Goal: Task Accomplishment & Management: Manage account settings

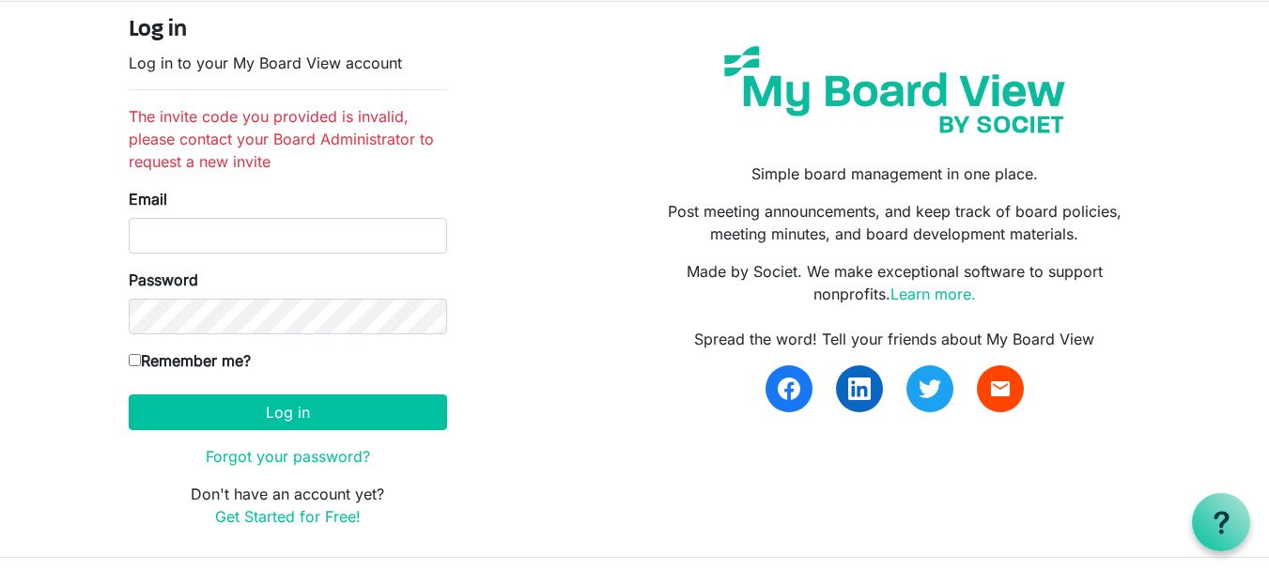
scroll to position [105, 0]
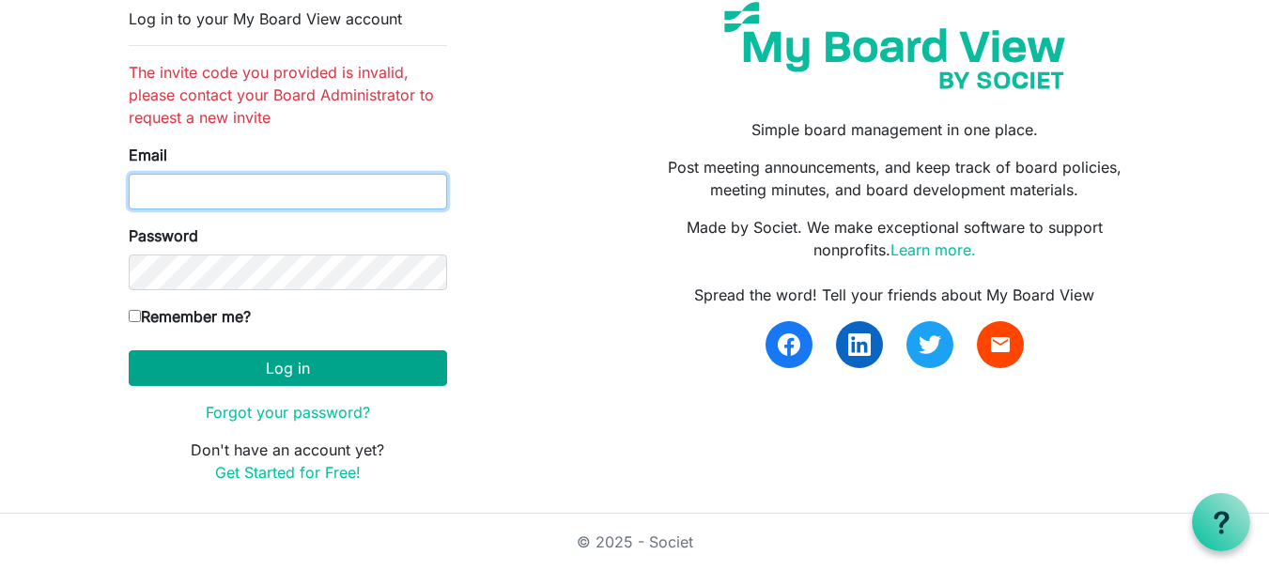
type input "[EMAIL_ADDRESS][DOMAIN_NAME]"
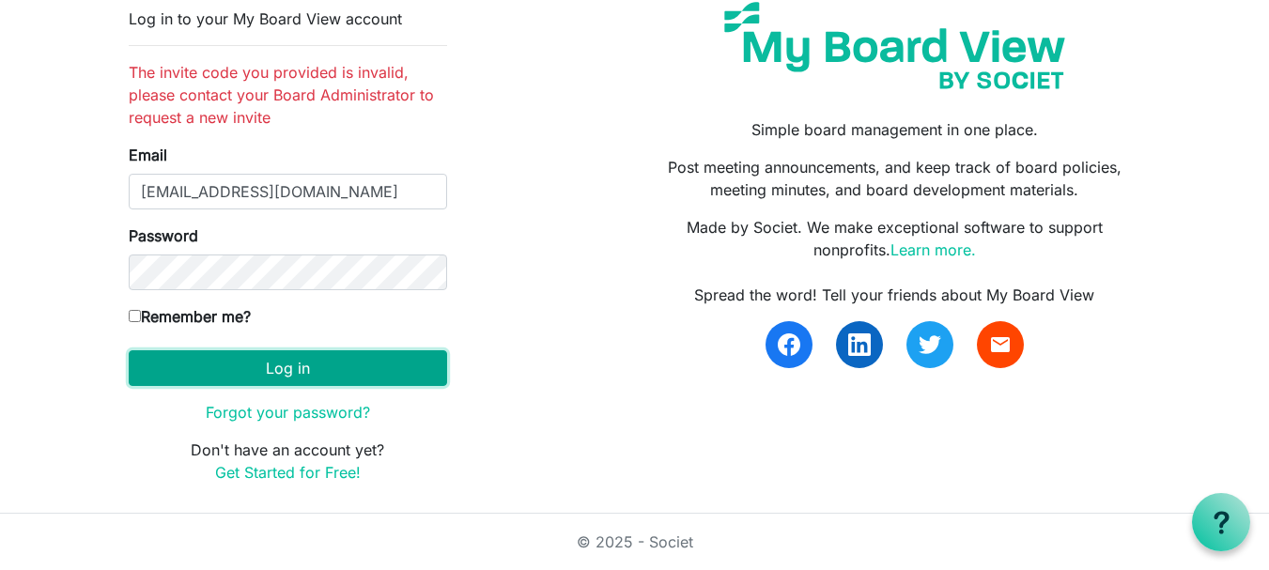
click at [271, 367] on button "Log in" at bounding box center [288, 368] width 318 height 36
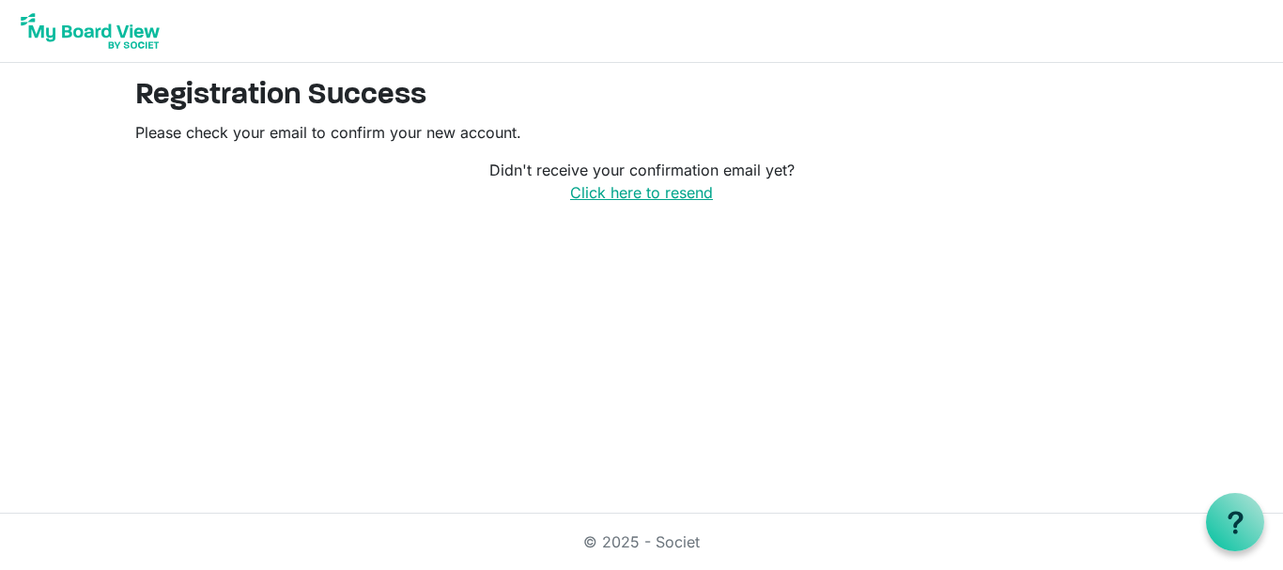
click at [614, 193] on link "Click here to resend" at bounding box center [641, 192] width 143 height 19
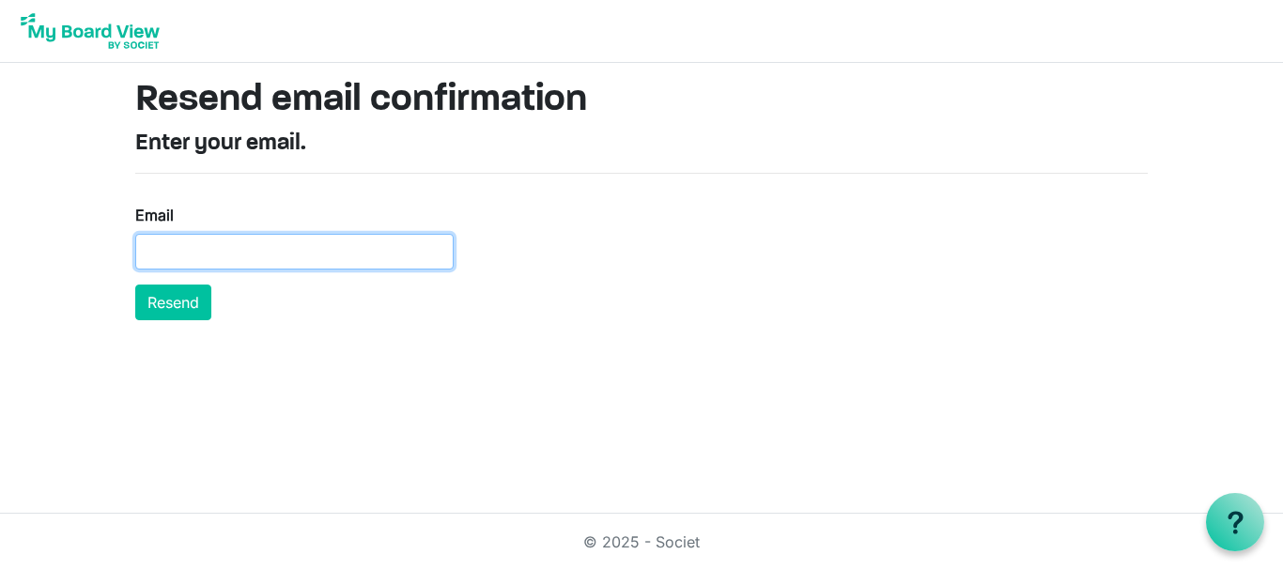
click at [151, 253] on input "Email" at bounding box center [294, 252] width 318 height 36
type input "paulbiddington@xtra.co.nz"
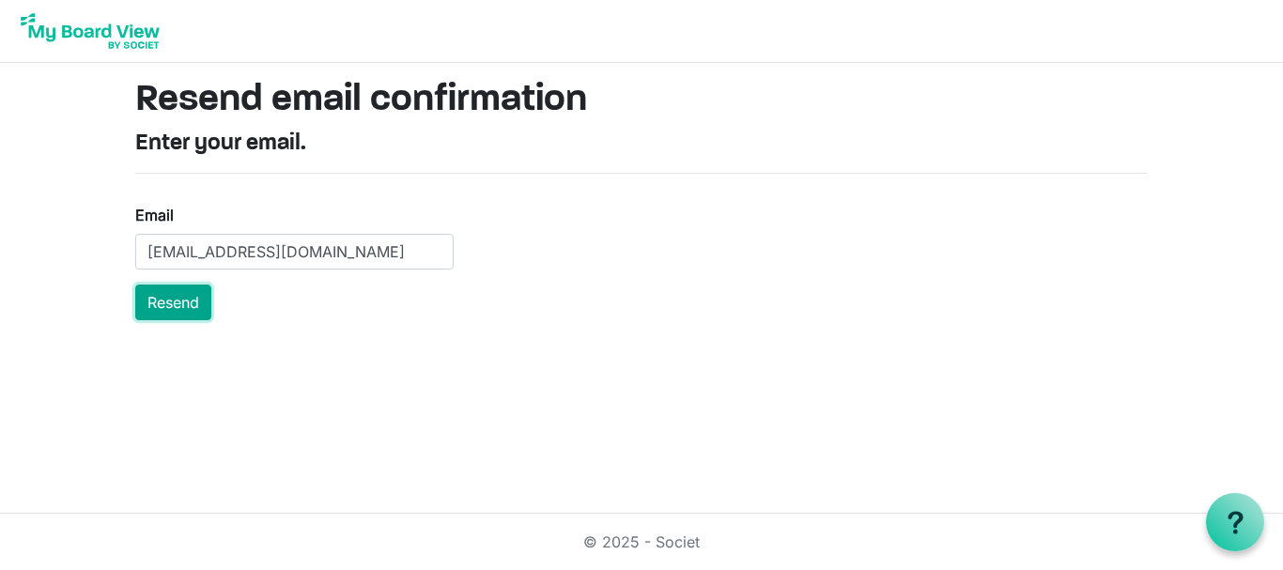
click at [174, 302] on button "Resend" at bounding box center [173, 303] width 76 height 36
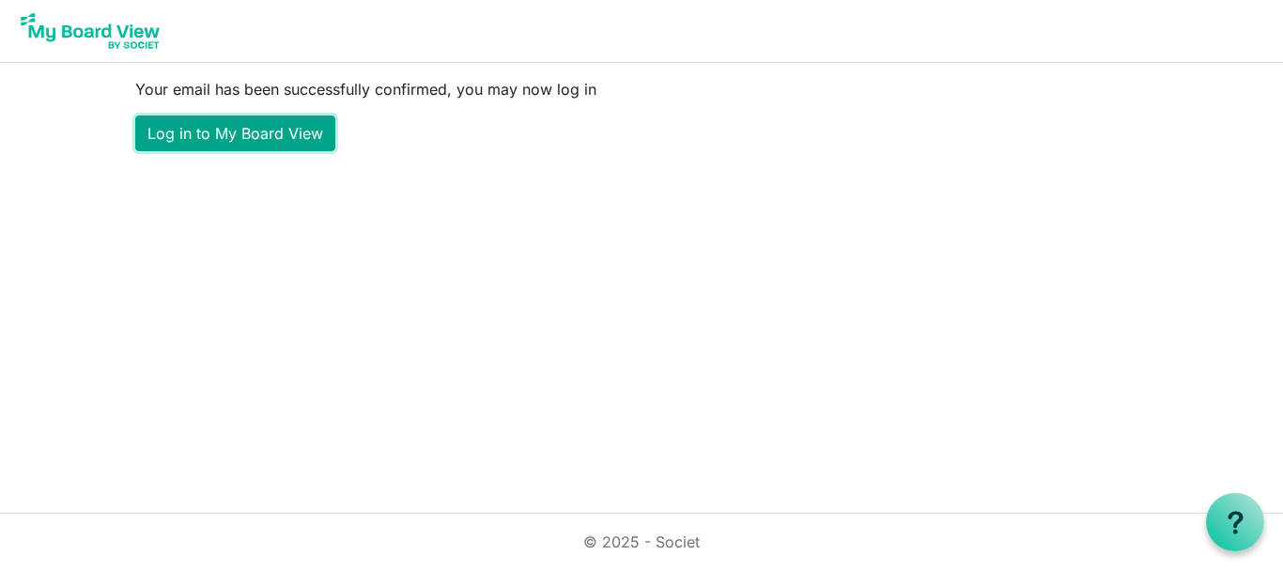
click at [223, 129] on link "Log in to My Board View" at bounding box center [235, 134] width 200 height 36
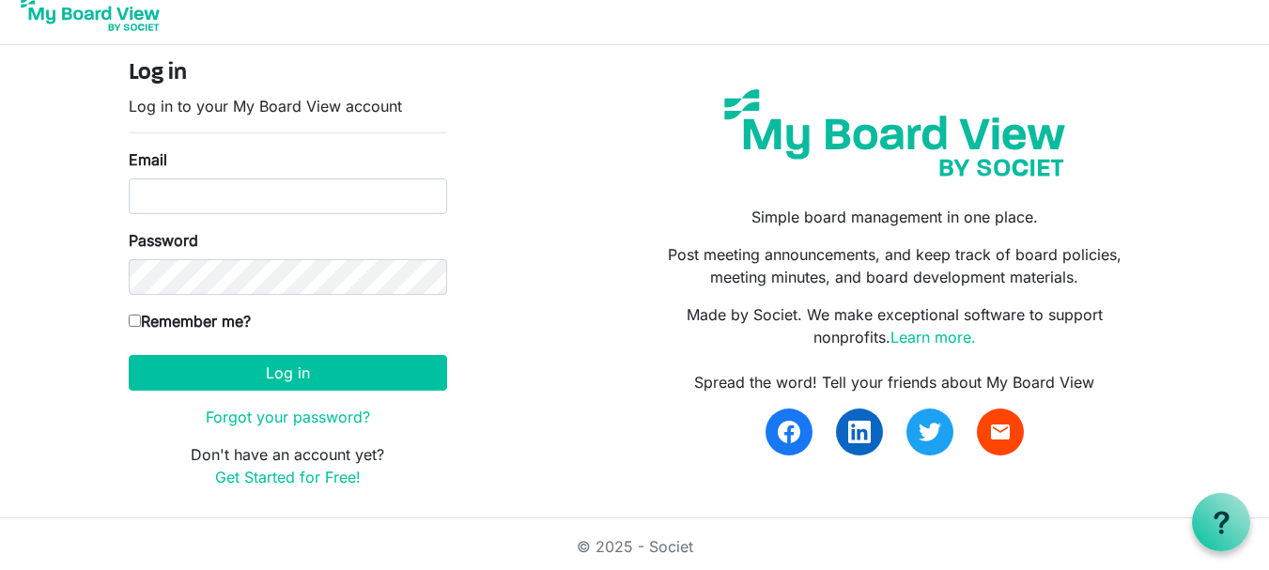
scroll to position [23, 0]
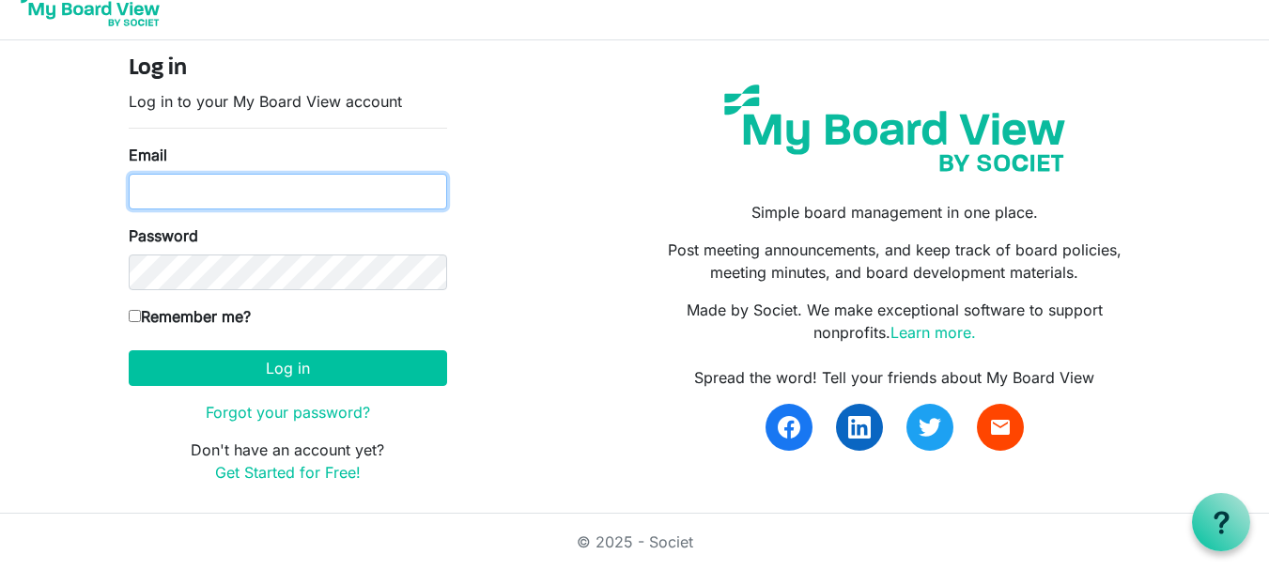
type input "[EMAIL_ADDRESS][DOMAIN_NAME]"
click at [132, 314] on input "Remember me?" at bounding box center [135, 316] width 12 height 12
checkbox input "true"
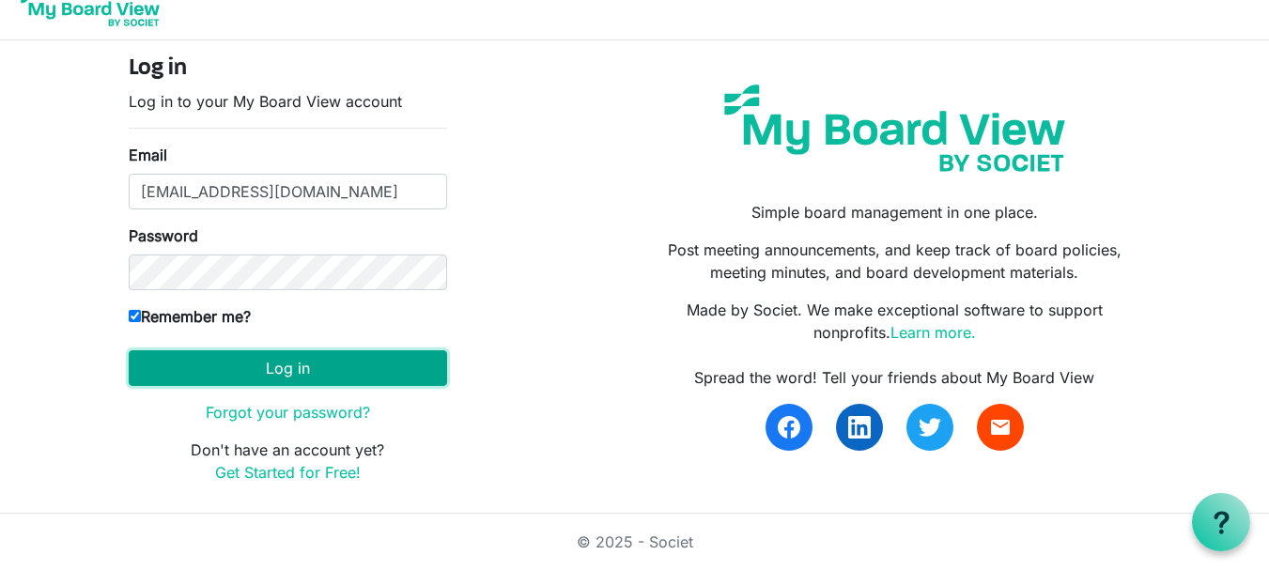
click at [287, 367] on button "Log in" at bounding box center [288, 368] width 318 height 36
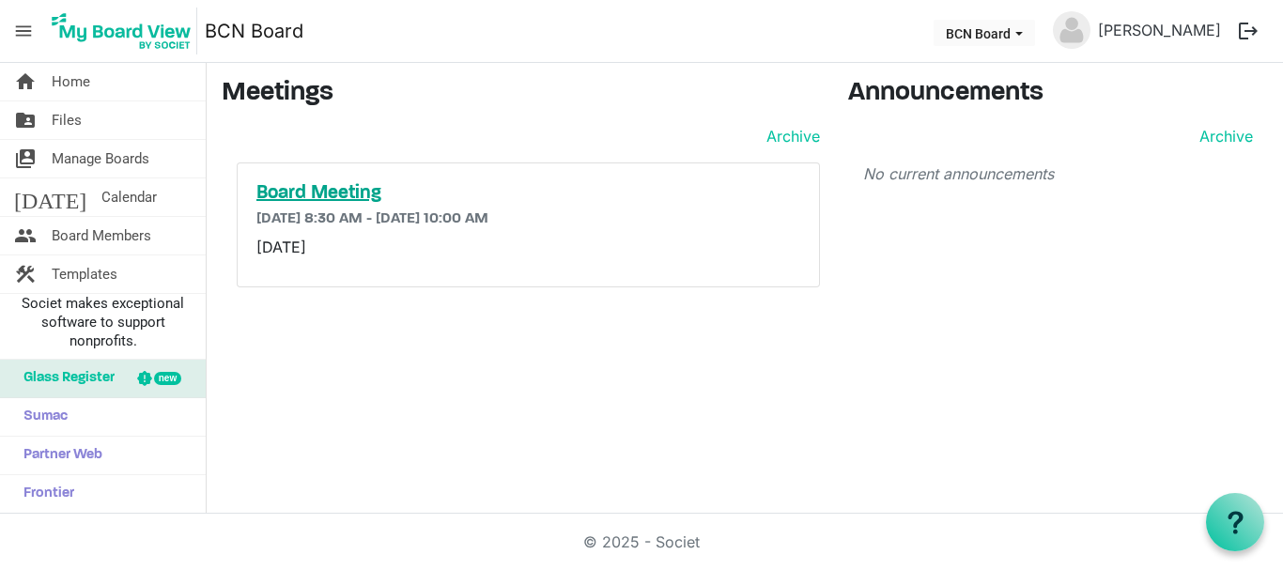
click at [308, 191] on h5 "Board Meeting" at bounding box center [528, 193] width 544 height 23
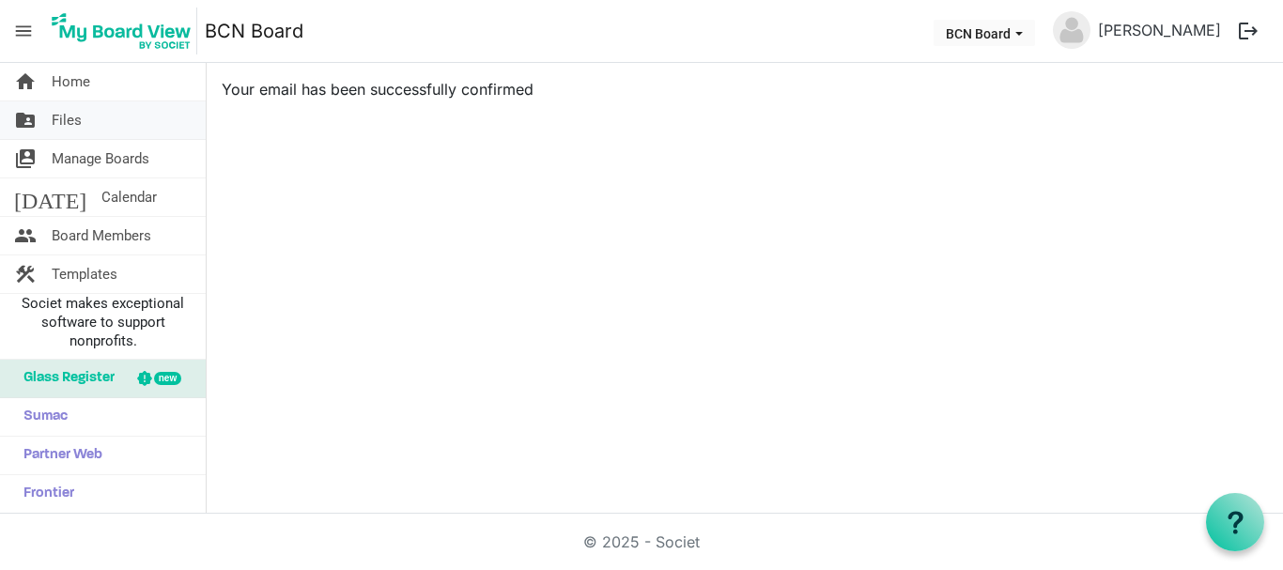
click at [70, 115] on span "Files" at bounding box center [67, 120] width 30 height 38
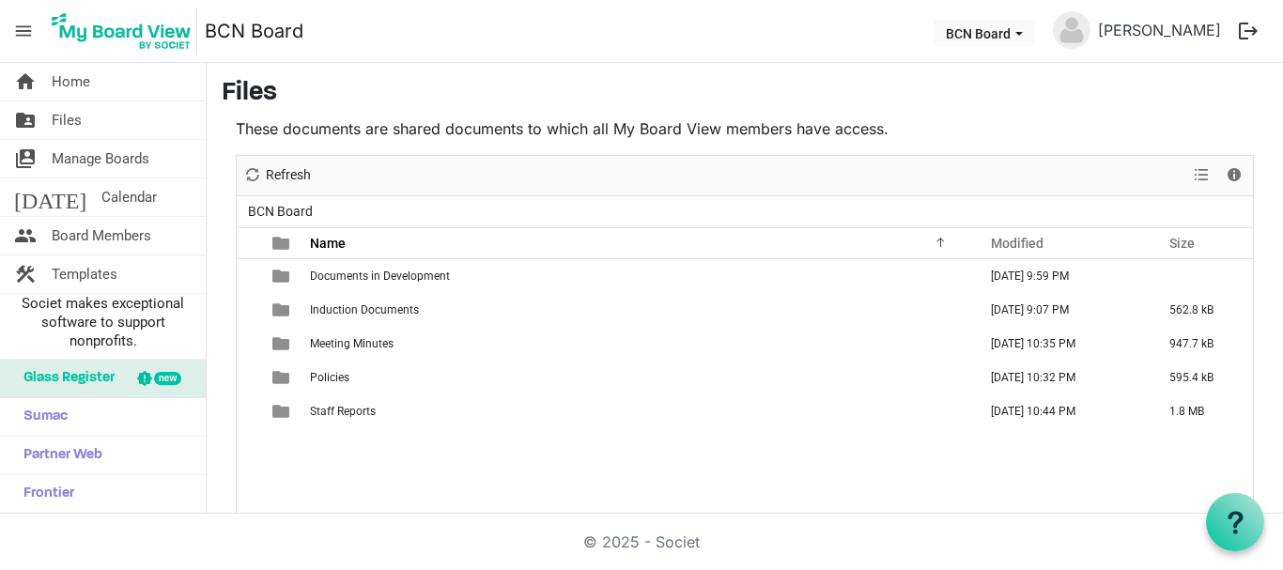
scroll to position [79, 0]
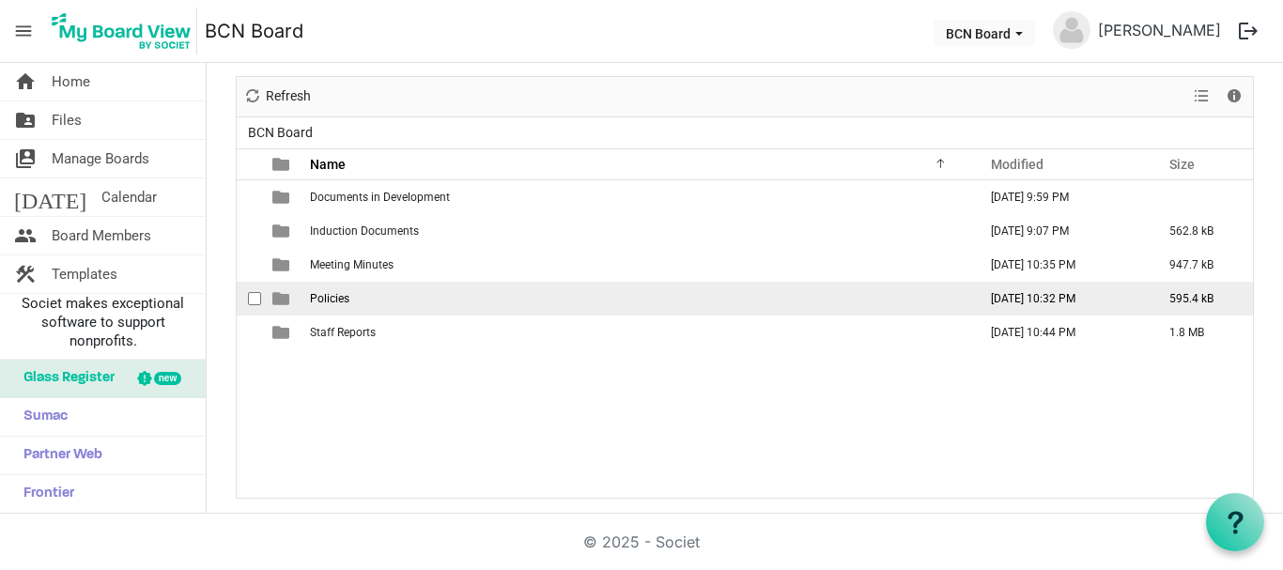
click at [332, 293] on span "Policies" at bounding box center [329, 298] width 39 height 13
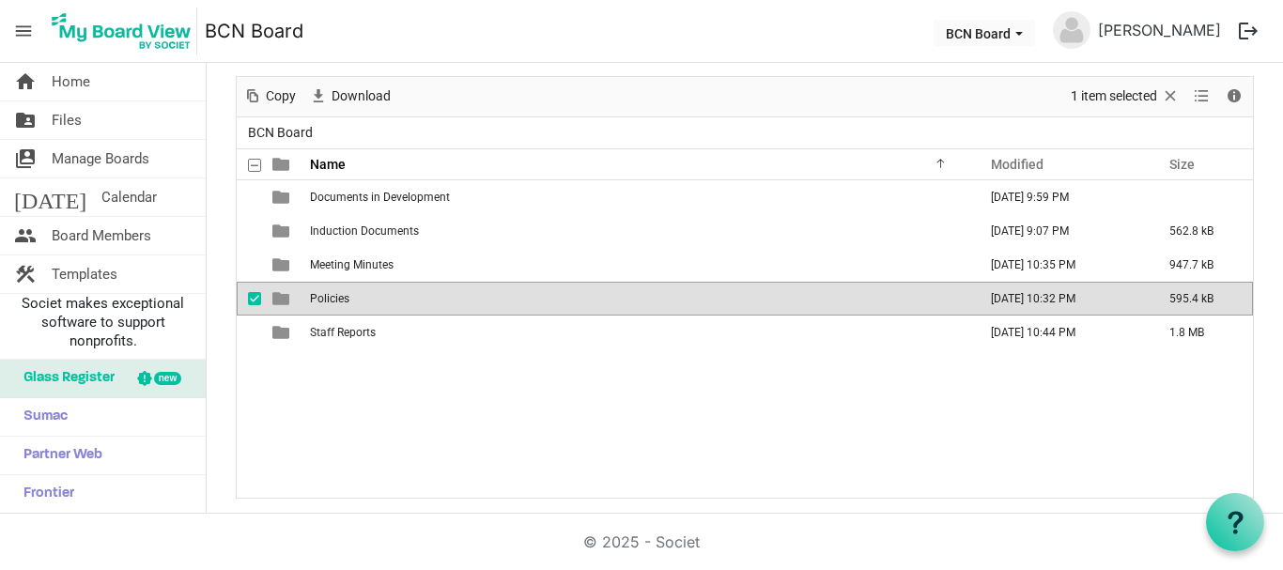
click at [329, 300] on span "Policies" at bounding box center [329, 298] width 39 height 13
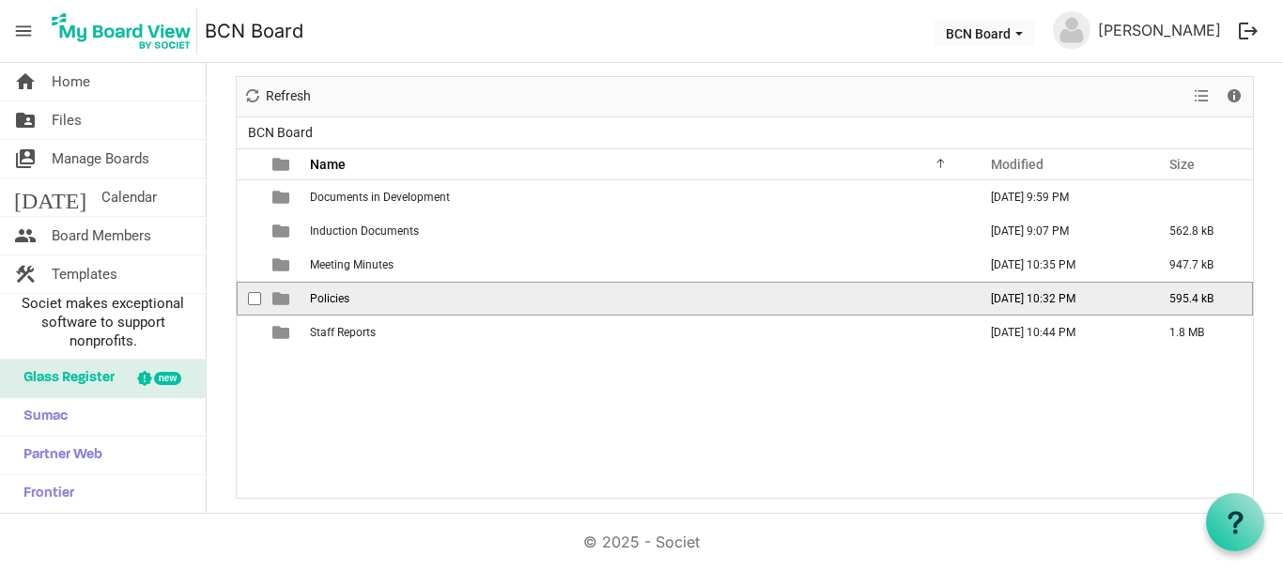
click at [329, 297] on span "Policies" at bounding box center [329, 298] width 39 height 13
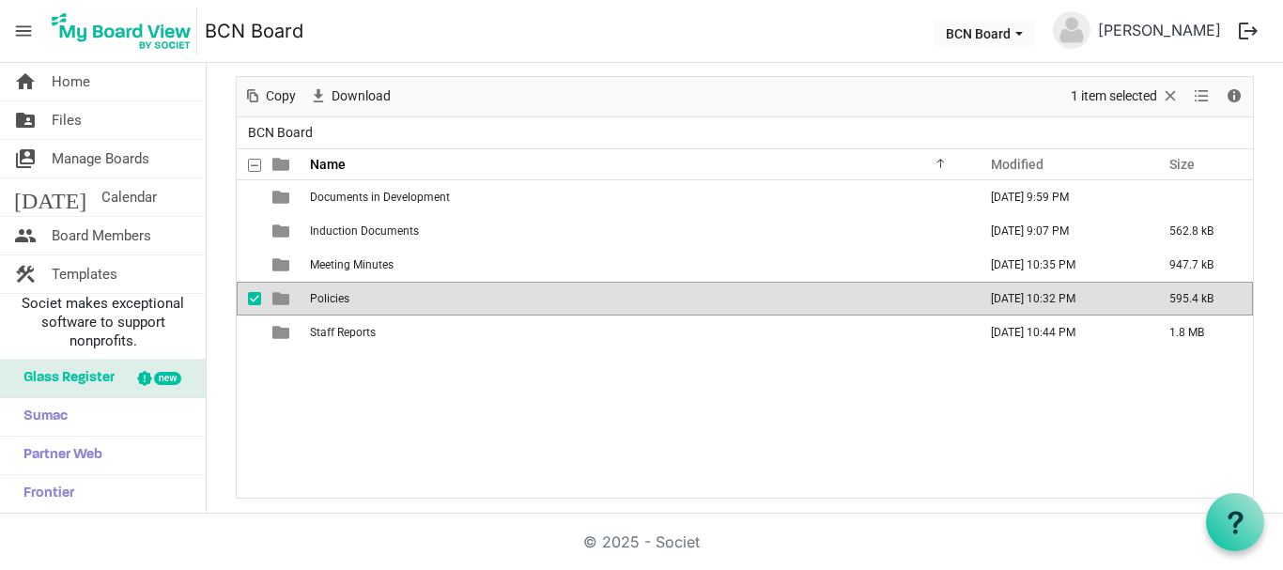
click at [256, 298] on span "checkbox" at bounding box center [254, 298] width 13 height 13
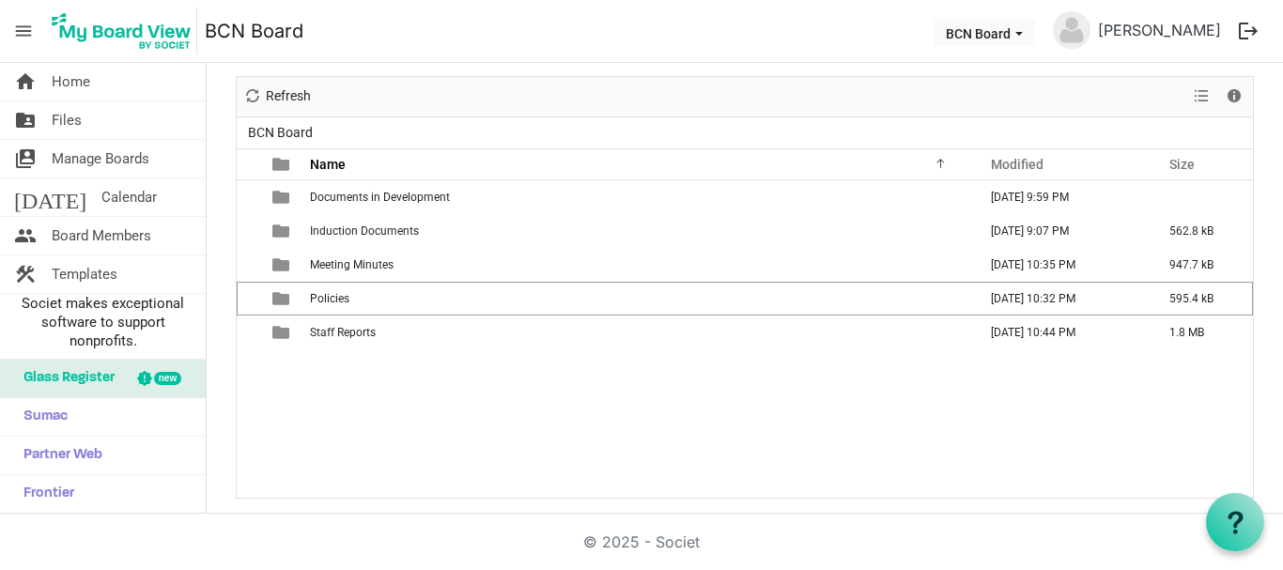
scroll to position [0, 0]
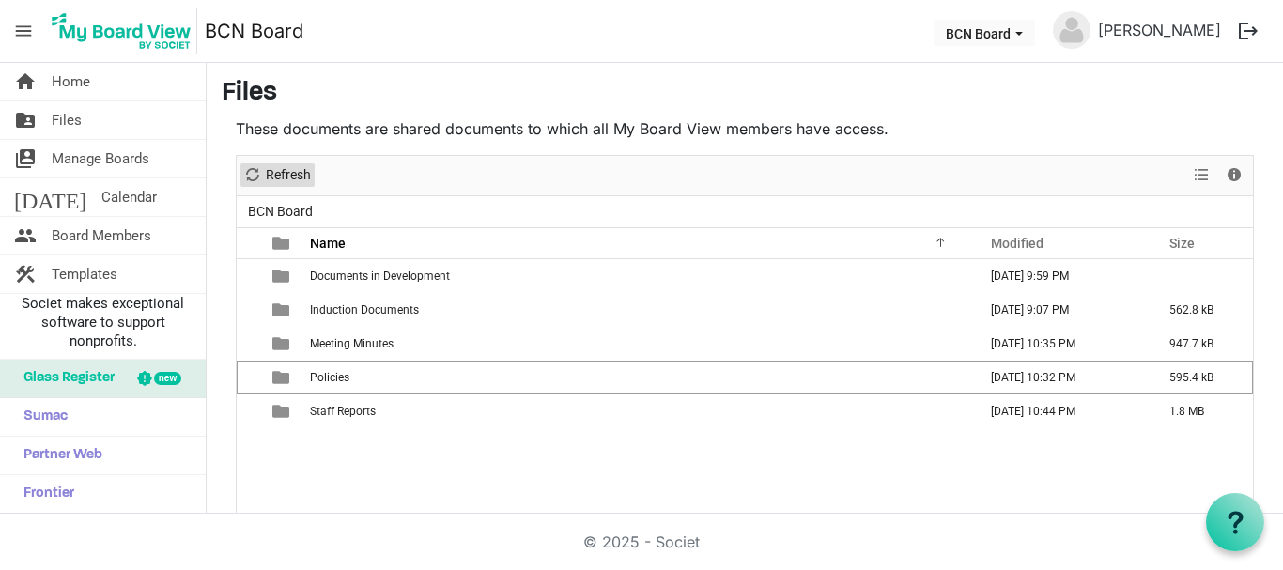
click at [282, 170] on span "Refresh" at bounding box center [288, 174] width 49 height 23
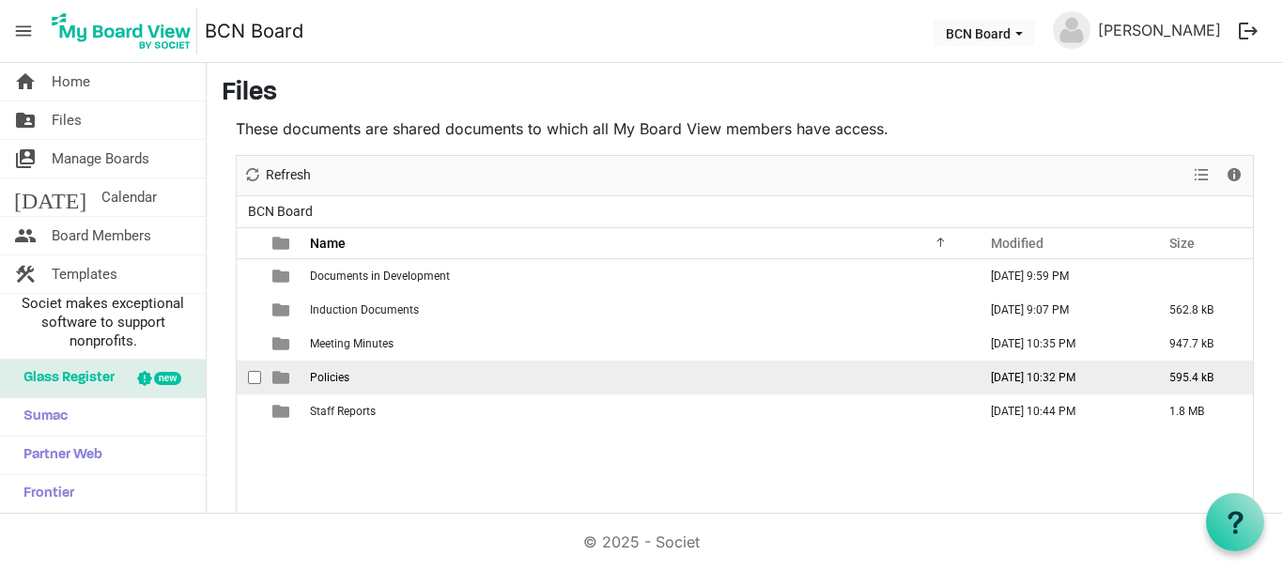
click at [326, 378] on span "Policies" at bounding box center [329, 377] width 39 height 13
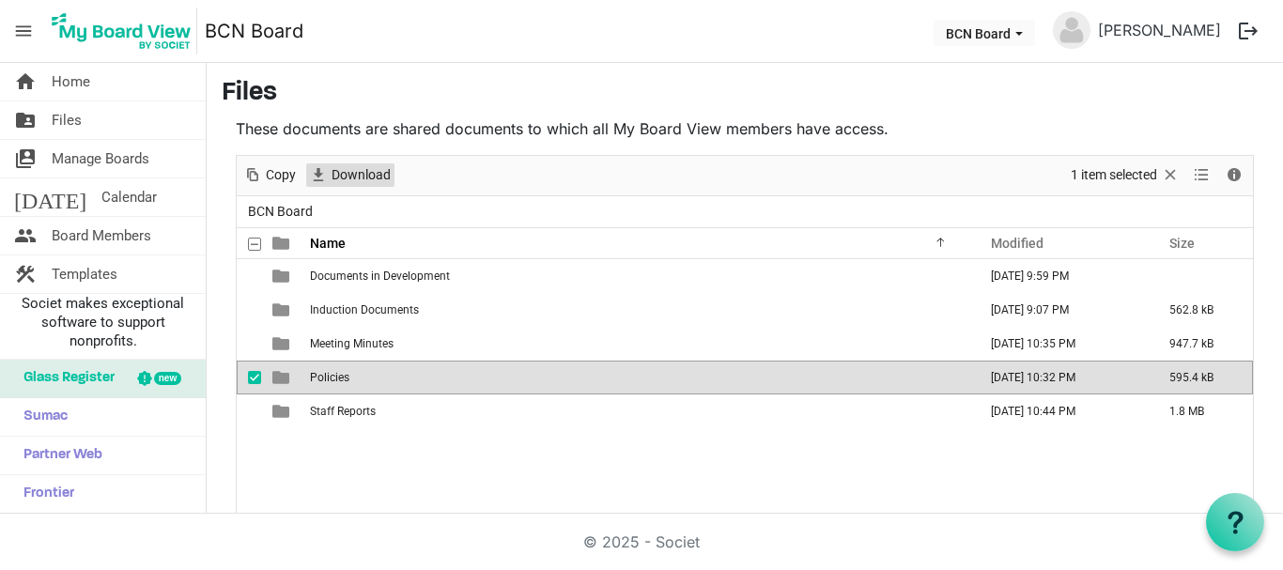
click at [368, 175] on span "Download" at bounding box center [361, 174] width 63 height 23
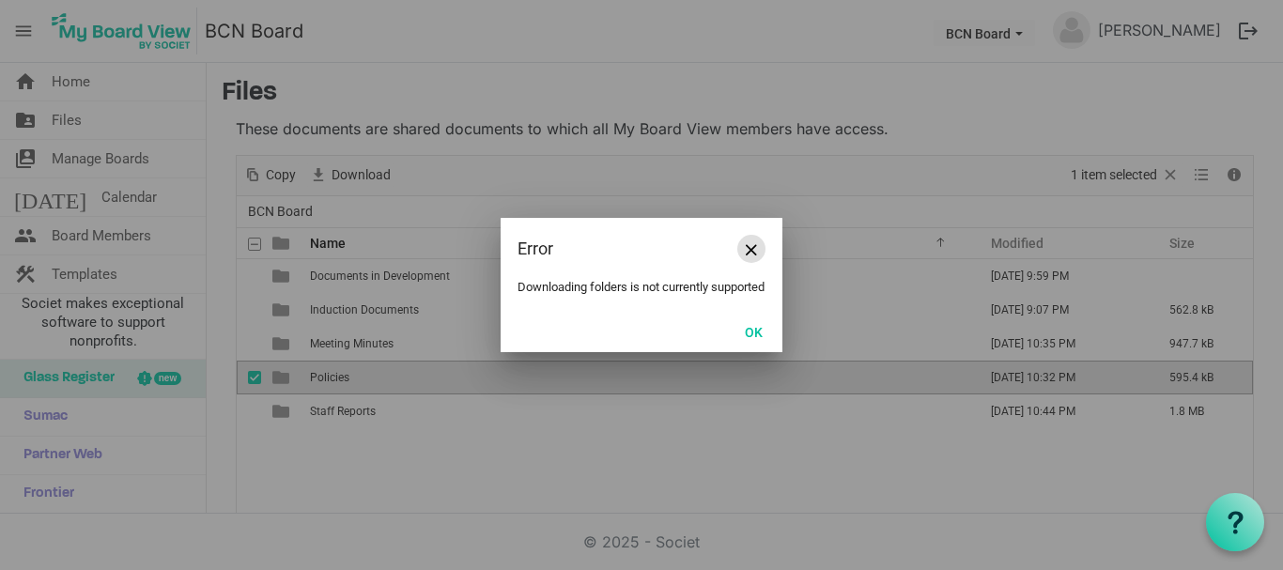
click at [751, 244] on span "Close" at bounding box center [751, 249] width 11 height 11
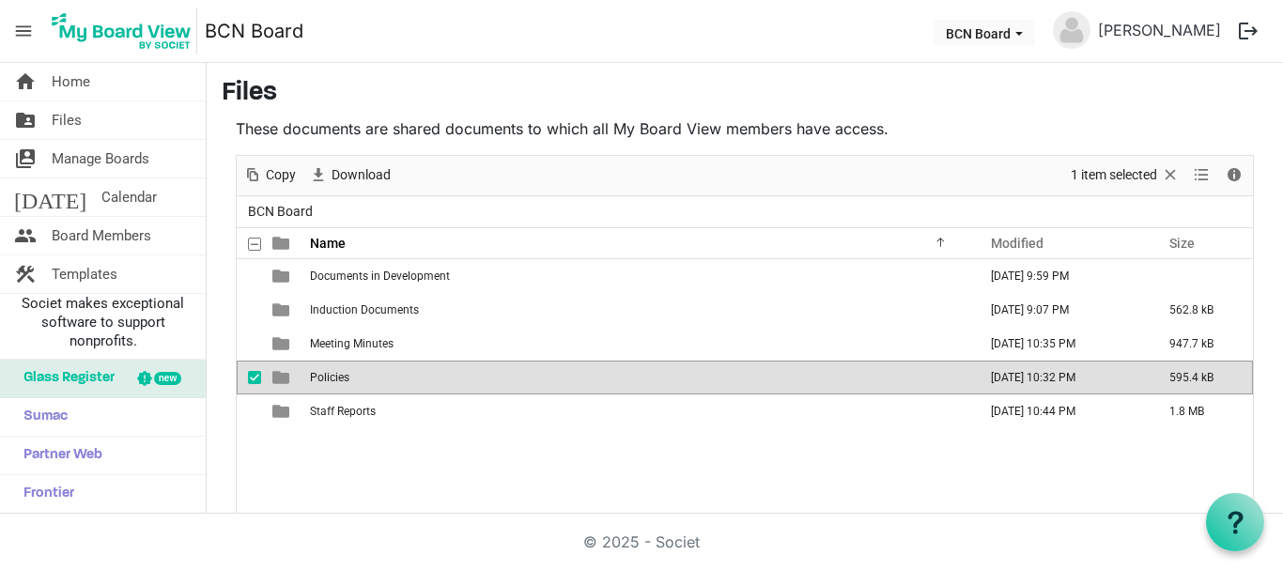
click at [250, 381] on span "checkbox" at bounding box center [254, 377] width 13 height 13
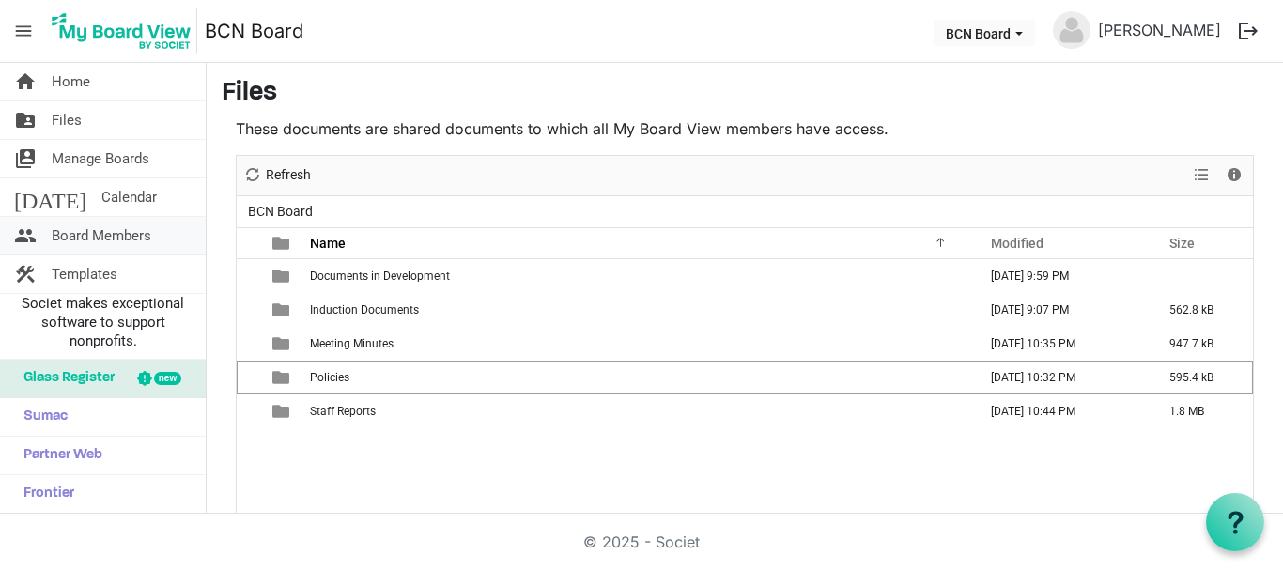
click at [101, 230] on span "Board Members" at bounding box center [102, 236] width 100 height 38
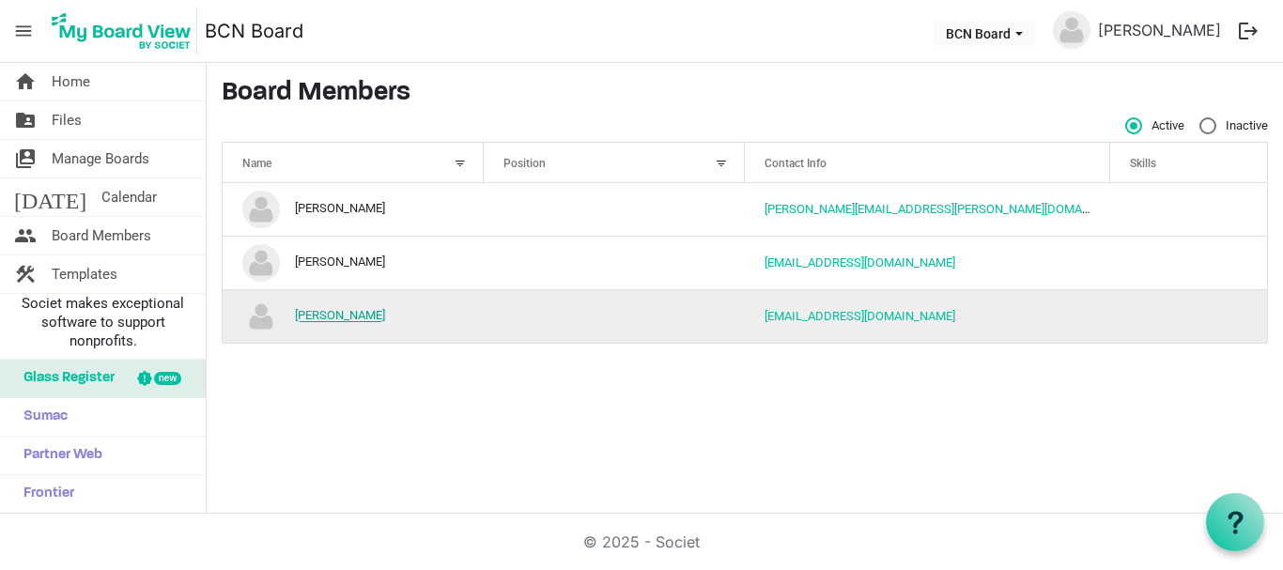
click at [351, 317] on link "[PERSON_NAME]" at bounding box center [340, 316] width 90 height 14
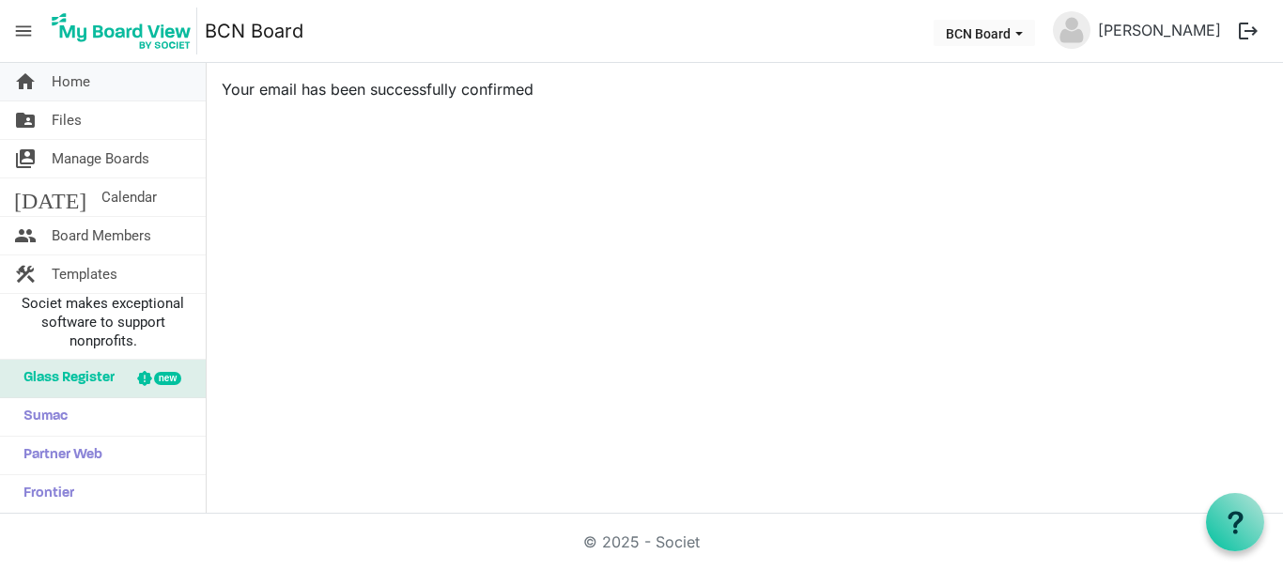
click at [77, 75] on span "Home" at bounding box center [71, 82] width 39 height 38
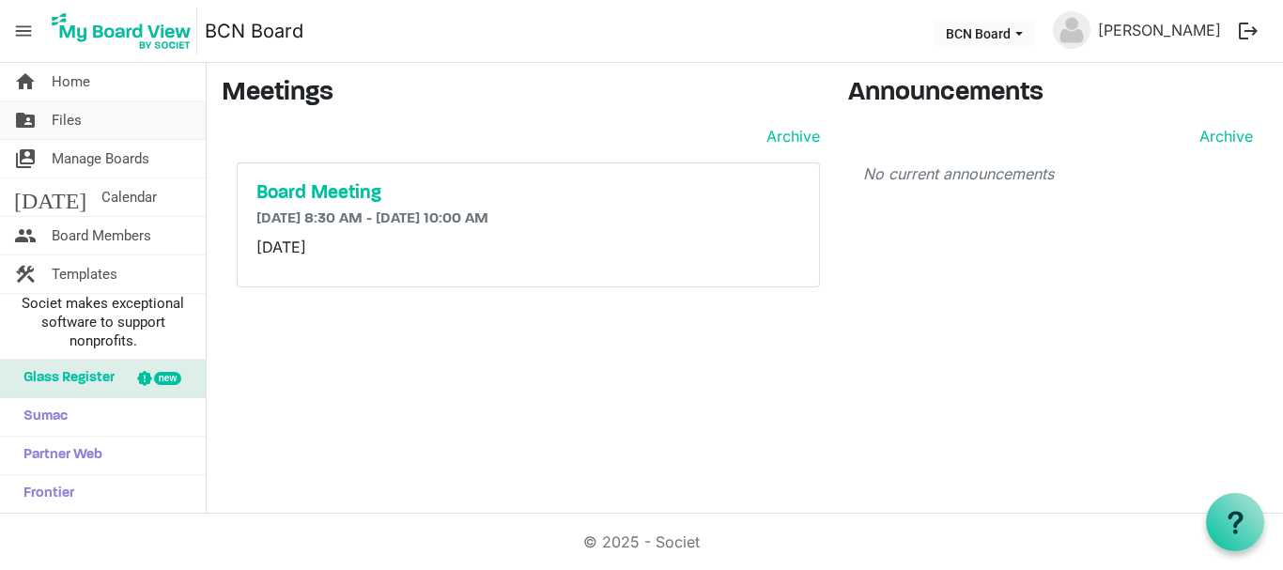
click at [68, 116] on span "Files" at bounding box center [67, 120] width 30 height 38
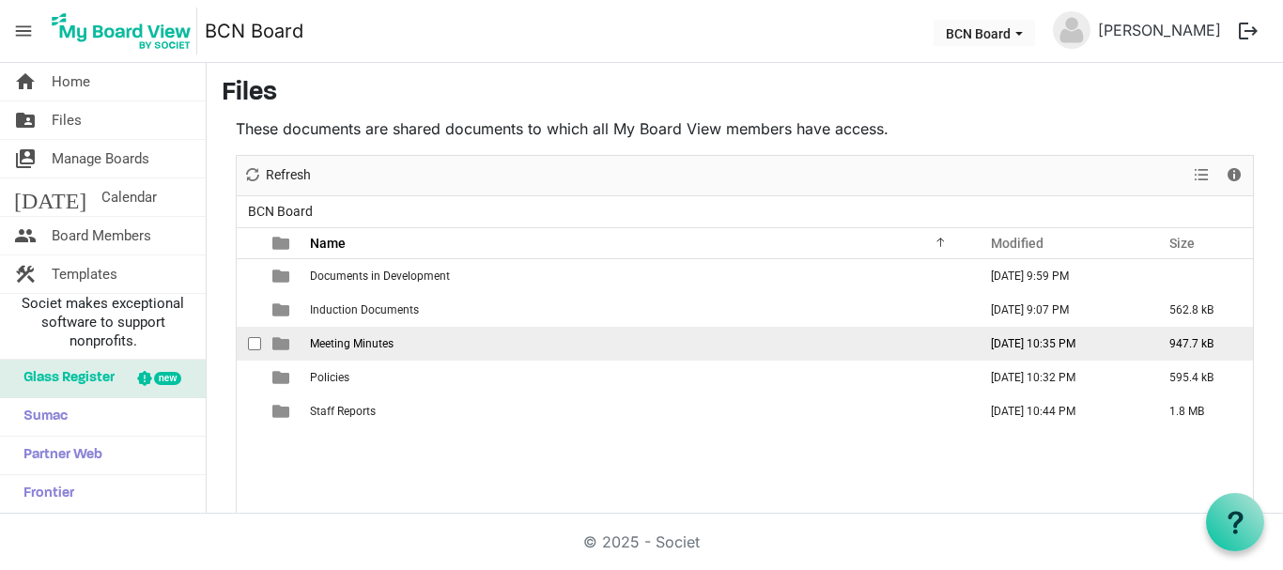
click at [252, 341] on span "checkbox" at bounding box center [254, 343] width 13 height 13
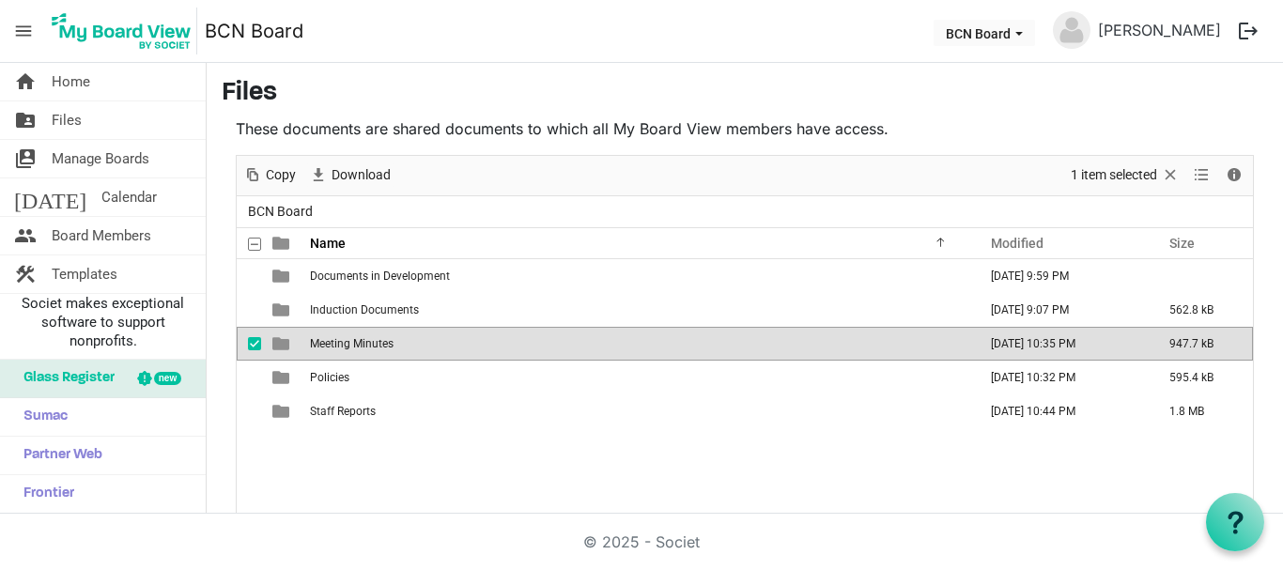
click at [252, 341] on span "checkbox" at bounding box center [254, 343] width 13 height 13
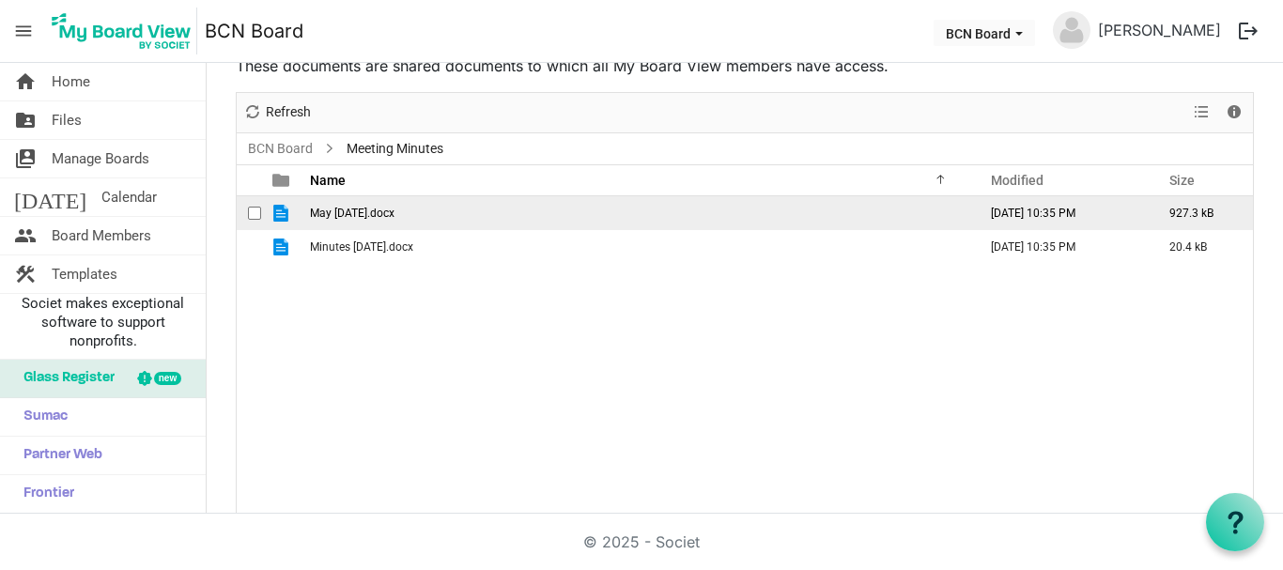
click at [252, 210] on span "checkbox" at bounding box center [254, 213] width 13 height 13
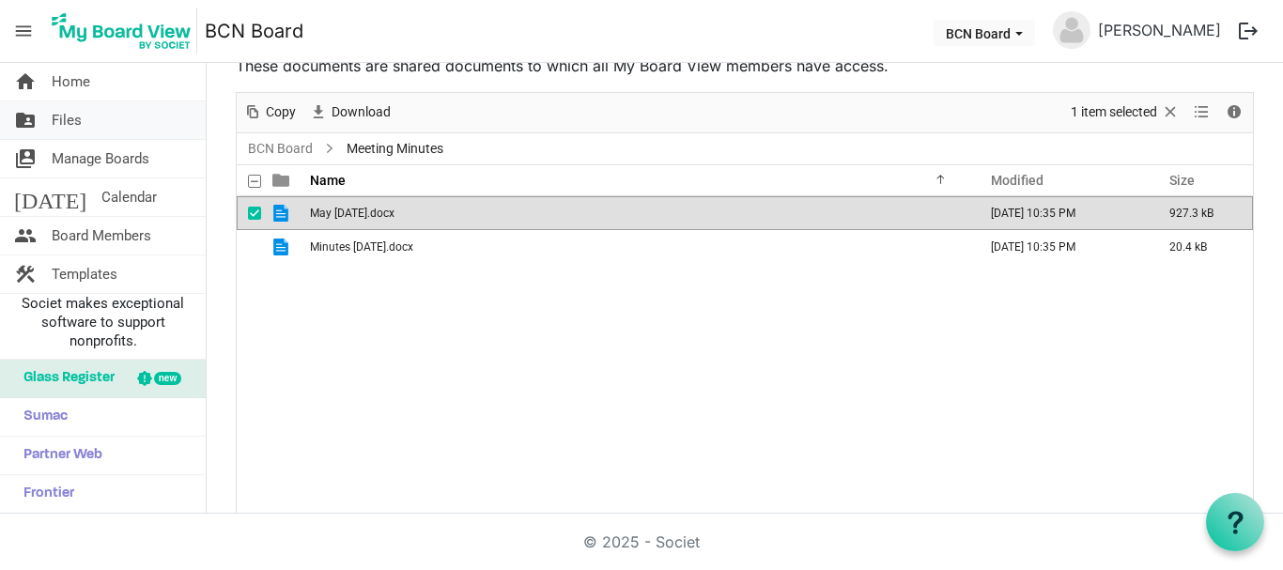
click at [63, 118] on span "Files" at bounding box center [67, 120] width 30 height 38
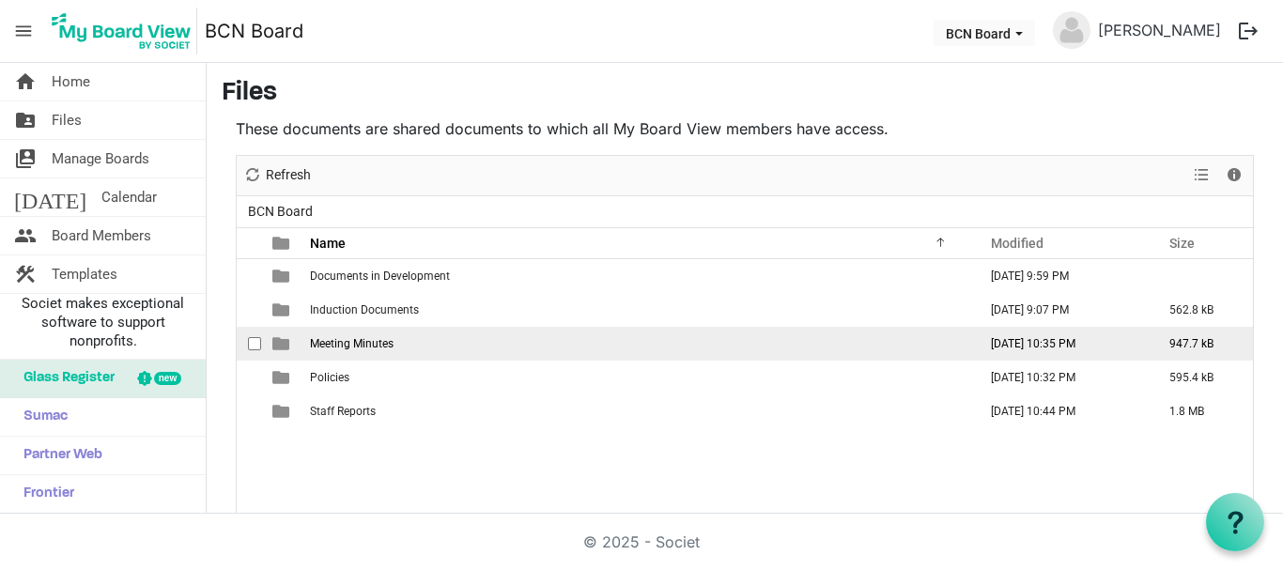
click at [255, 343] on span "checkbox" at bounding box center [254, 343] width 13 height 13
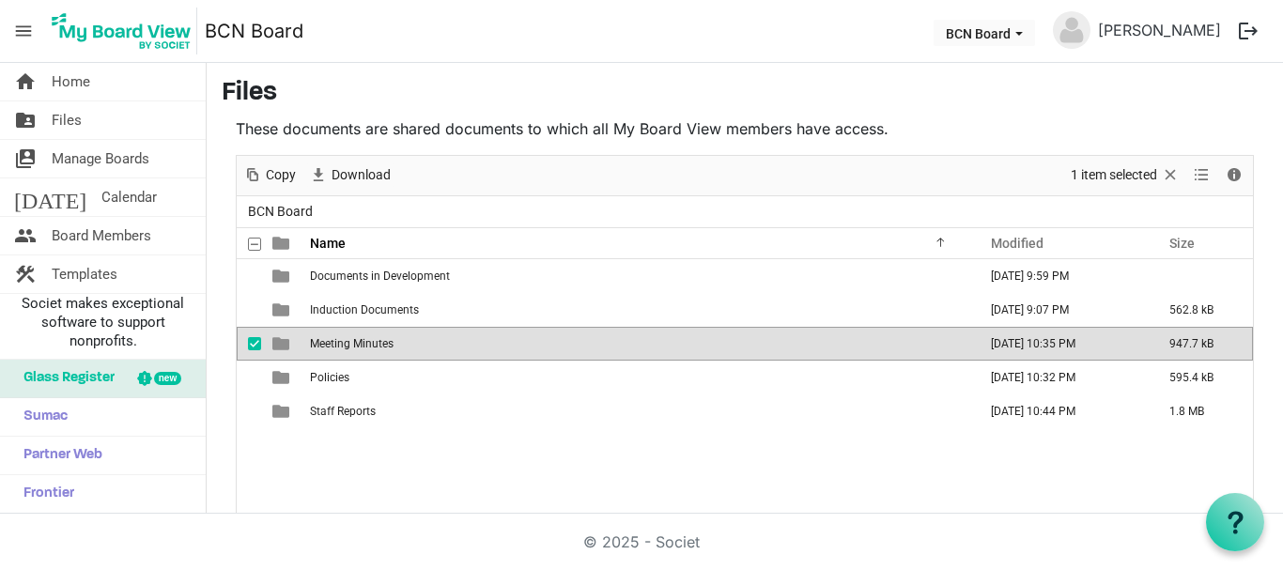
click at [255, 343] on span "checkbox" at bounding box center [254, 343] width 13 height 13
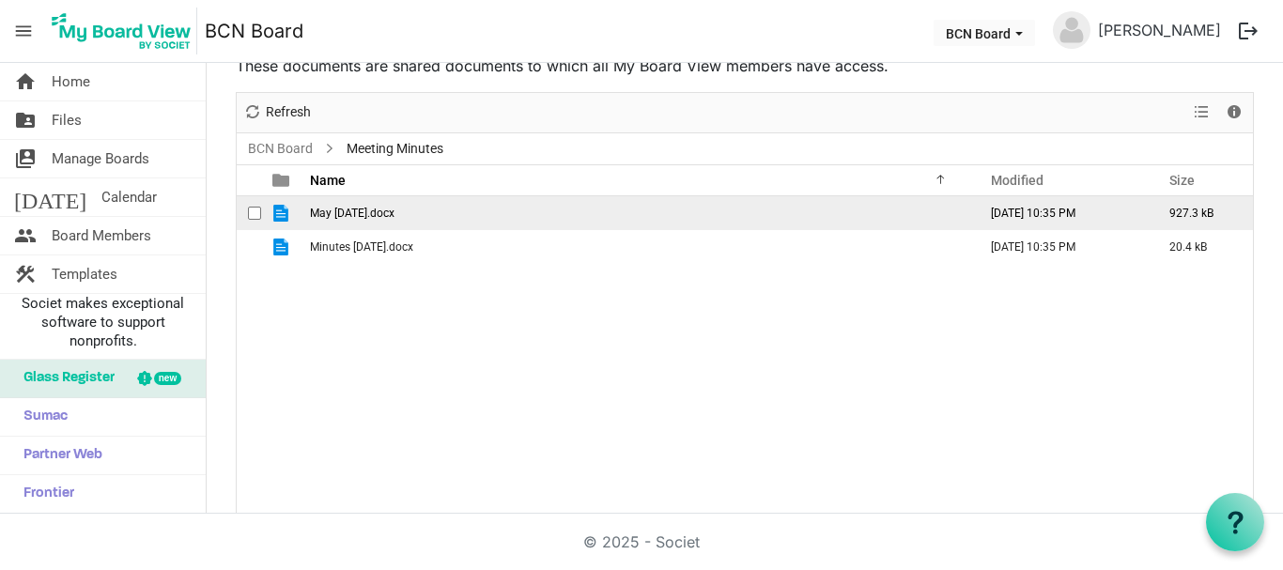
click at [255, 213] on span "checkbox" at bounding box center [254, 213] width 13 height 13
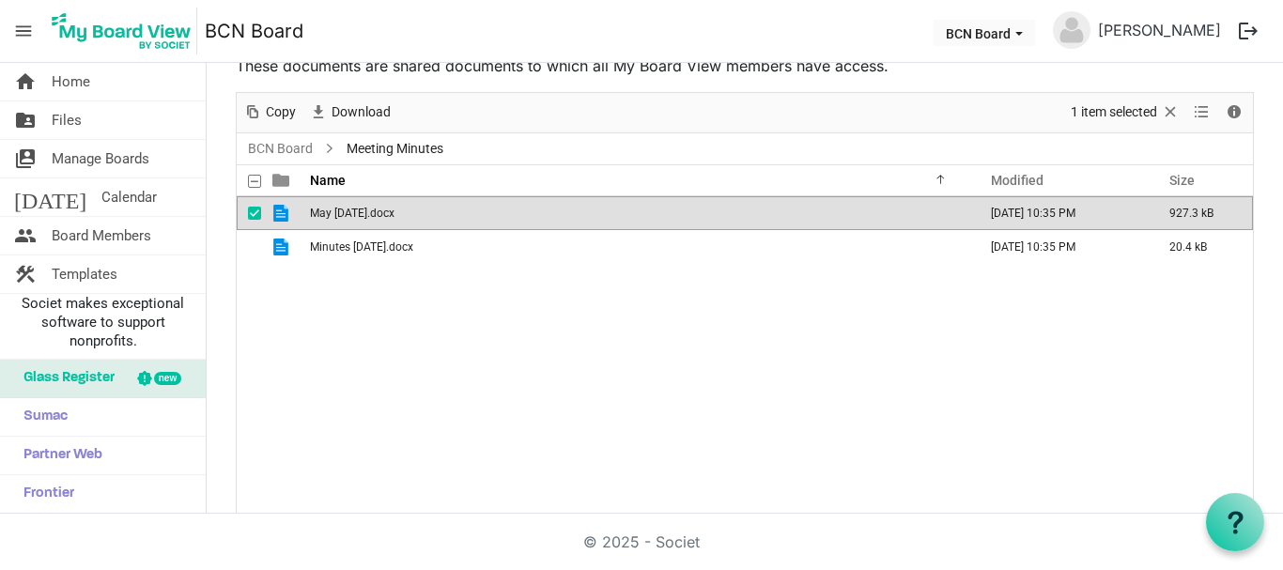
click at [255, 213] on span "checkbox" at bounding box center [254, 213] width 13 height 13
click at [67, 116] on span "Files" at bounding box center [67, 120] width 30 height 38
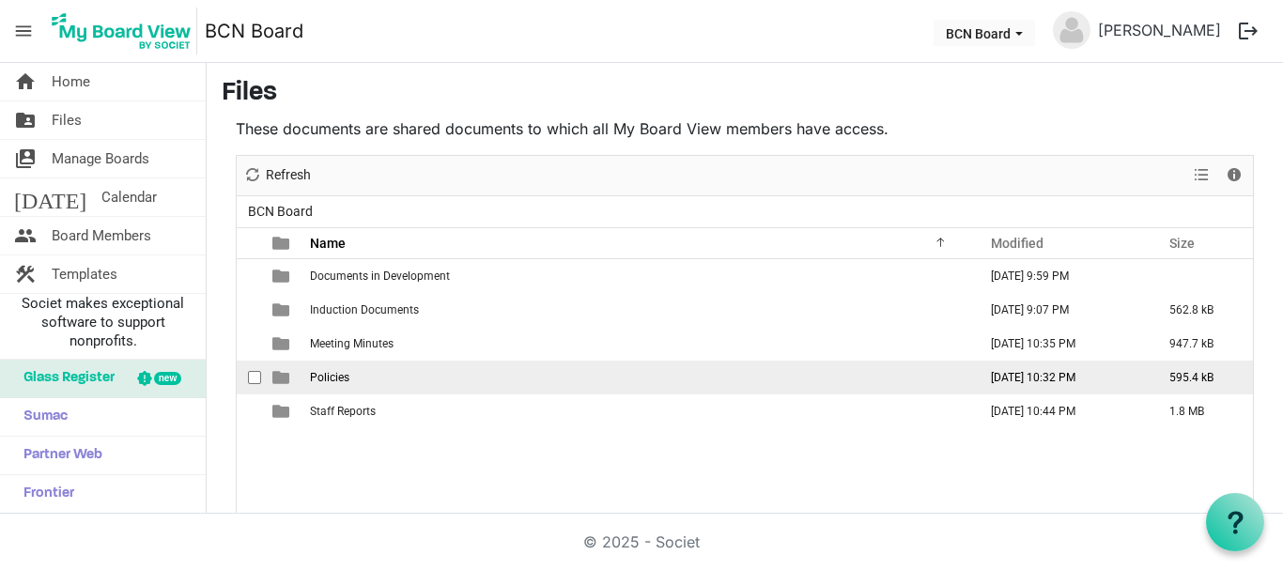
click at [255, 376] on span "checkbox" at bounding box center [254, 377] width 13 height 13
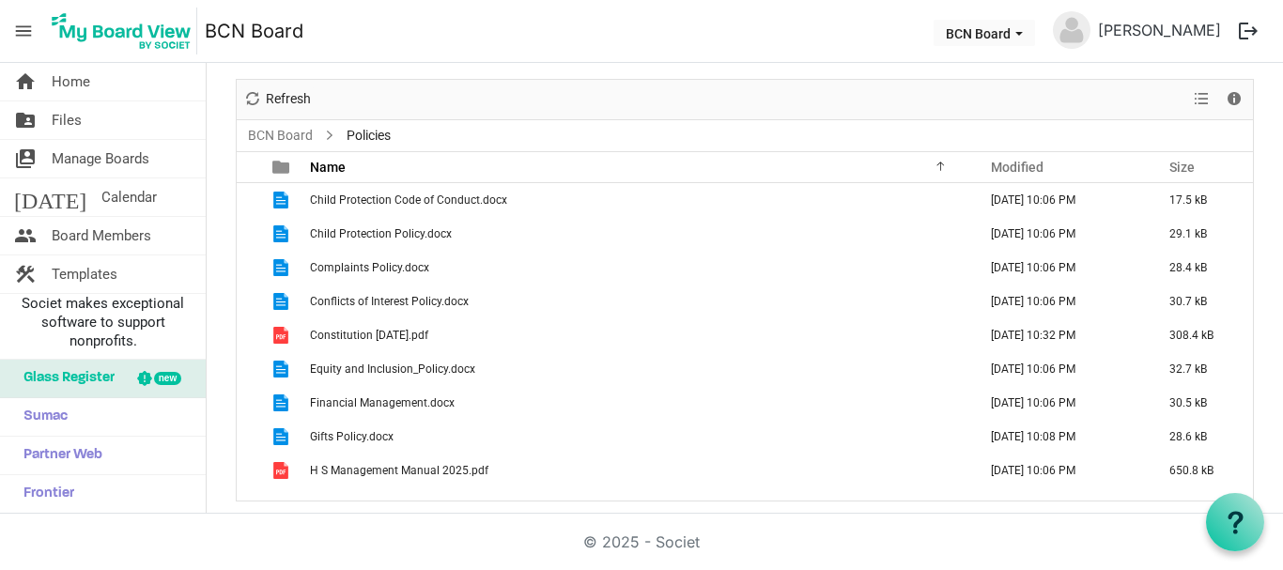
scroll to position [79, 0]
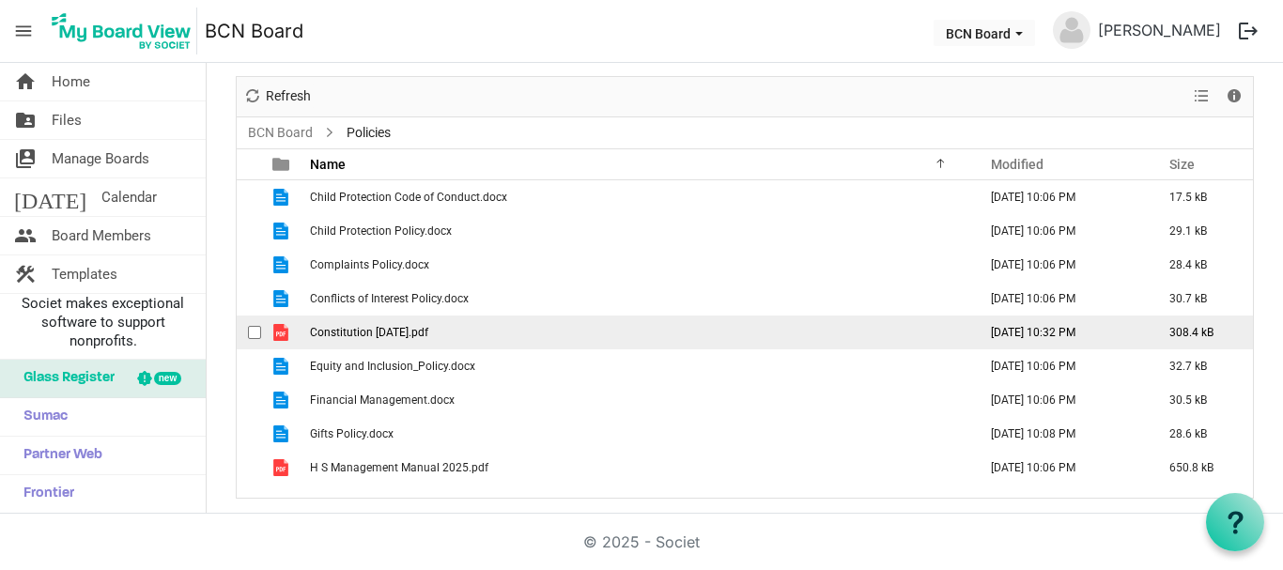
click at [253, 330] on span "checkbox" at bounding box center [254, 332] width 13 height 13
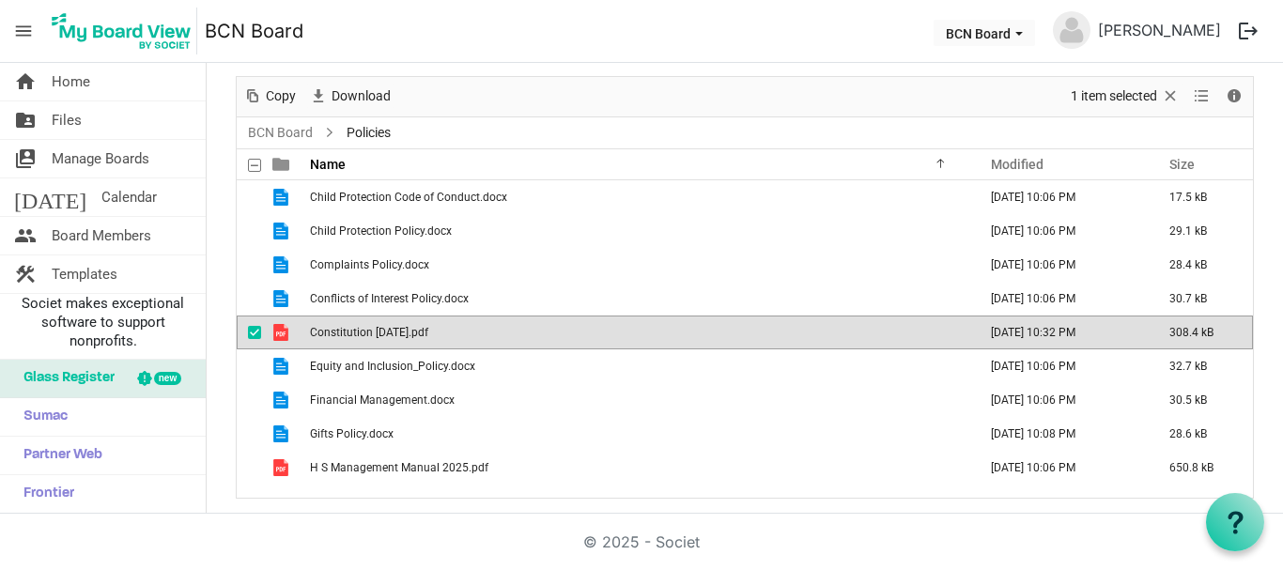
click at [253, 330] on span "checkbox" at bounding box center [254, 332] width 13 height 13
click at [255, 330] on span "checkbox" at bounding box center [254, 332] width 13 height 13
